Goal: Information Seeking & Learning: Check status

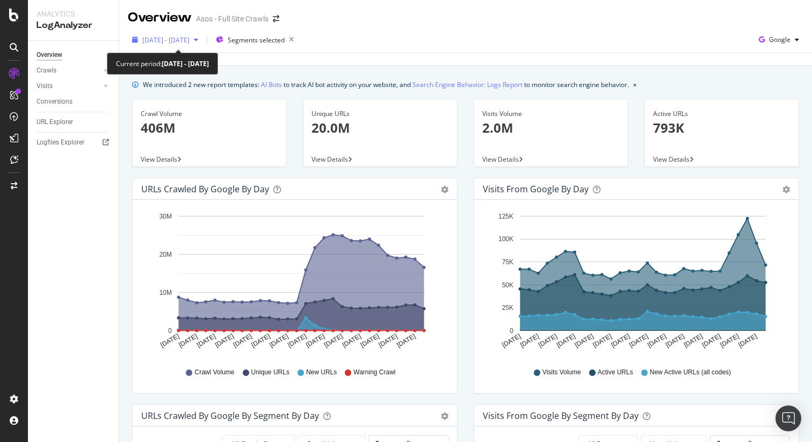
click at [190, 43] on span "[DATE] - [DATE]" at bounding box center [165, 39] width 47 height 9
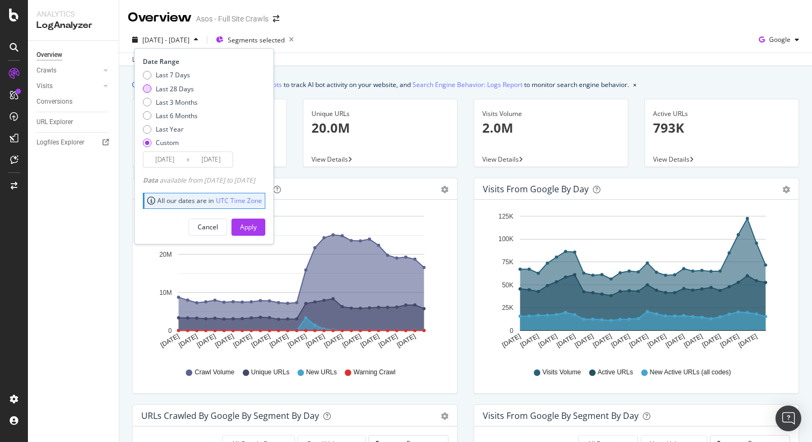
click at [173, 88] on div "Last 28 Days" at bounding box center [175, 88] width 38 height 9
type input "[DATE]"
click at [257, 226] on div "Apply" at bounding box center [248, 226] width 17 height 9
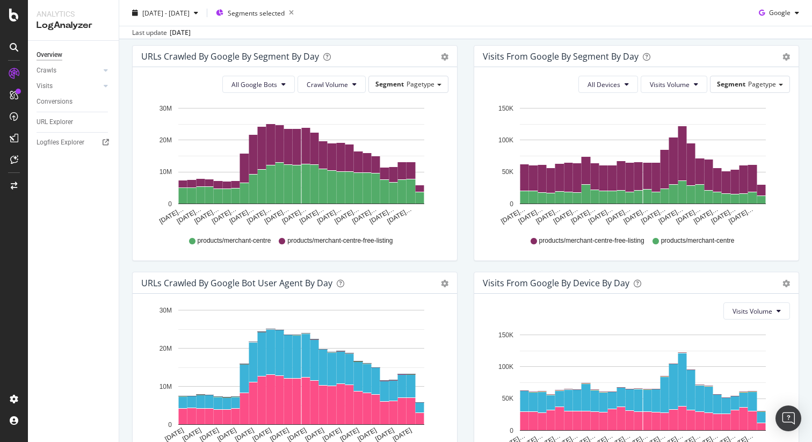
scroll to position [338, 0]
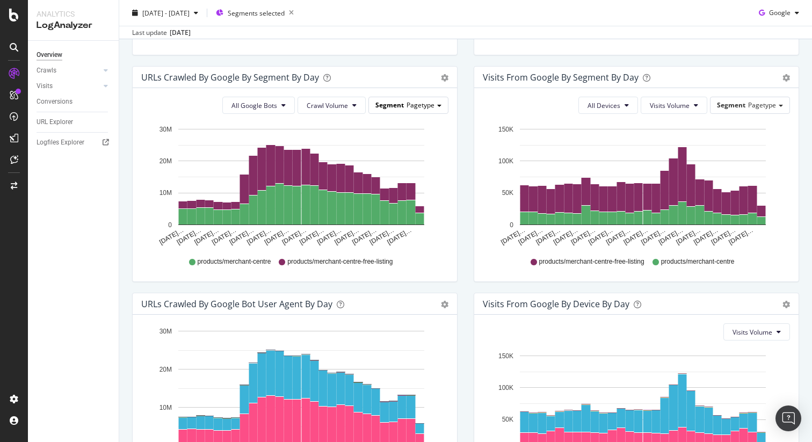
click at [397, 105] on span "Segment" at bounding box center [389, 104] width 28 height 9
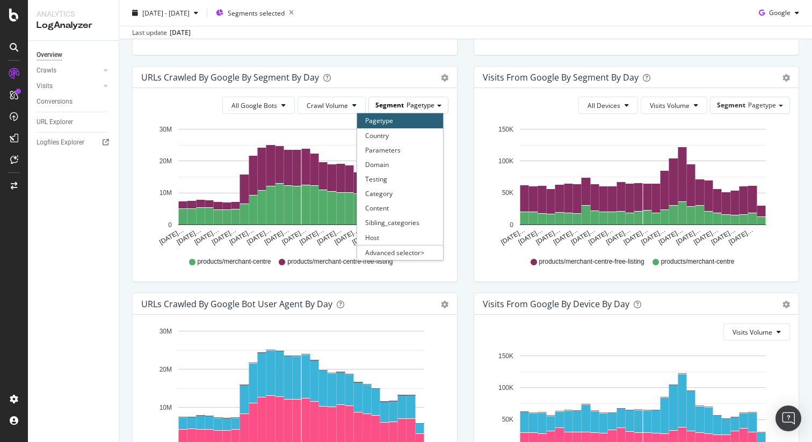
click at [397, 105] on span "Segment" at bounding box center [389, 104] width 28 height 9
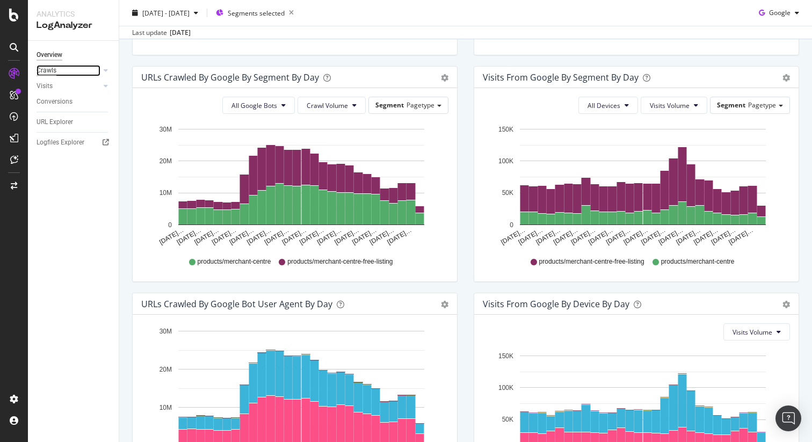
click at [51, 71] on div "Crawls" at bounding box center [47, 70] width 20 height 11
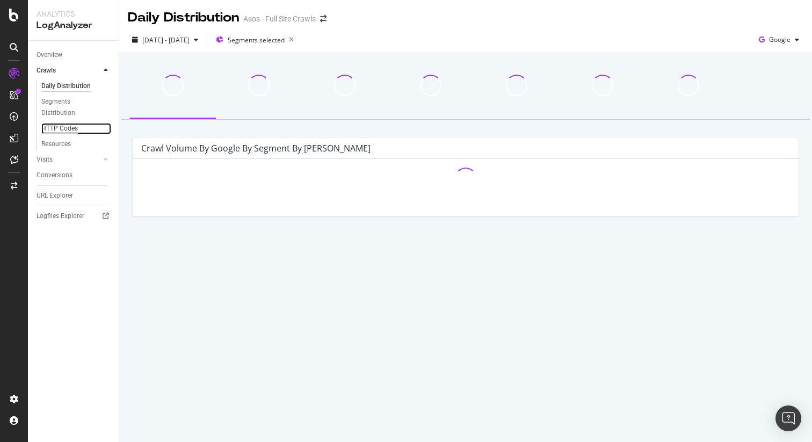
click at [59, 126] on div "HTTP Codes" at bounding box center [59, 128] width 37 height 11
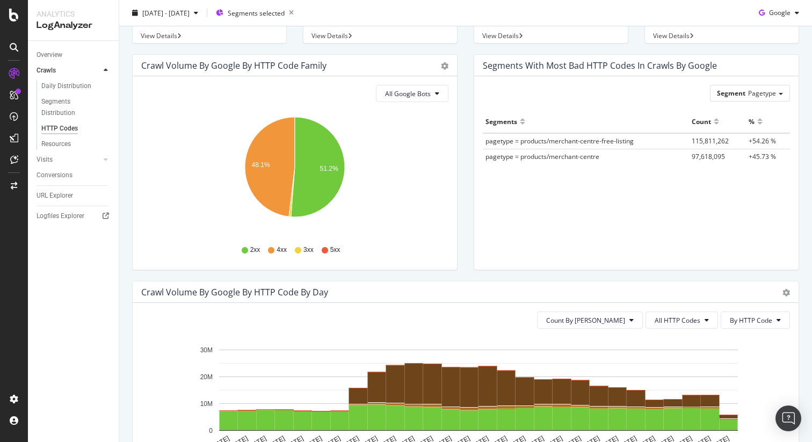
scroll to position [90, 0]
